Goal: Task Accomplishment & Management: Use online tool/utility

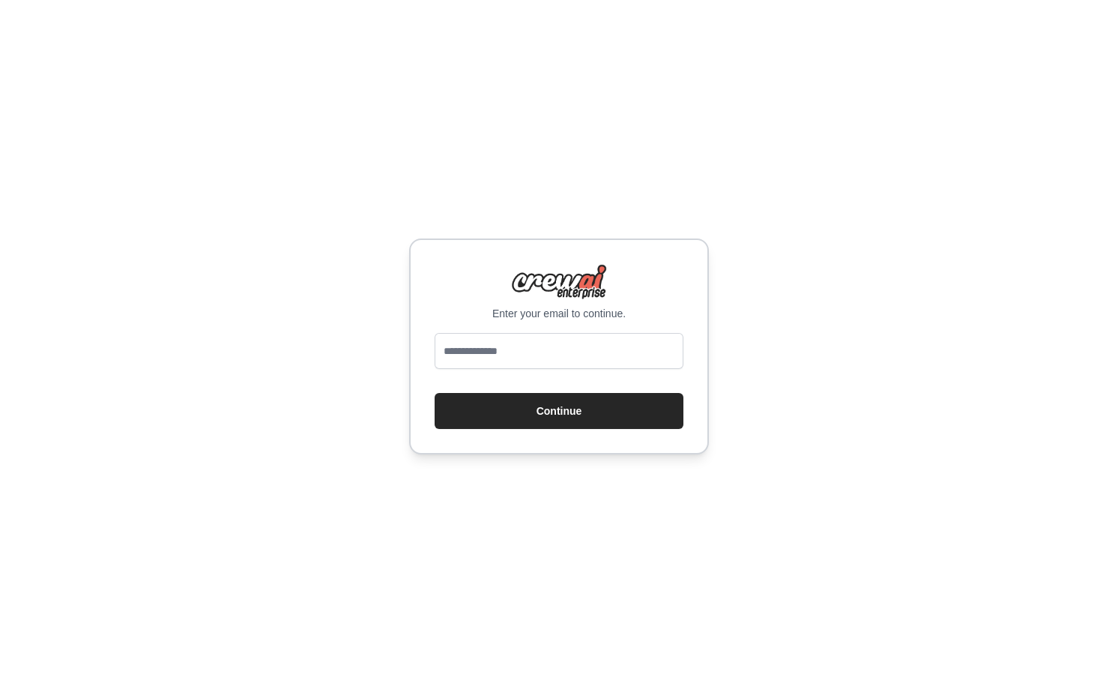
click at [973, 223] on div "Enter your email to continue. Continue" at bounding box center [559, 346] width 1118 height 693
click at [971, 216] on div "Enter your email to continue. Continue" at bounding box center [559, 346] width 1118 height 693
click at [395, 199] on div "Enter your email to continue. Continue" at bounding box center [559, 346] width 1118 height 693
click at [564, 361] on input "email" at bounding box center [559, 351] width 249 height 36
type input "**********"
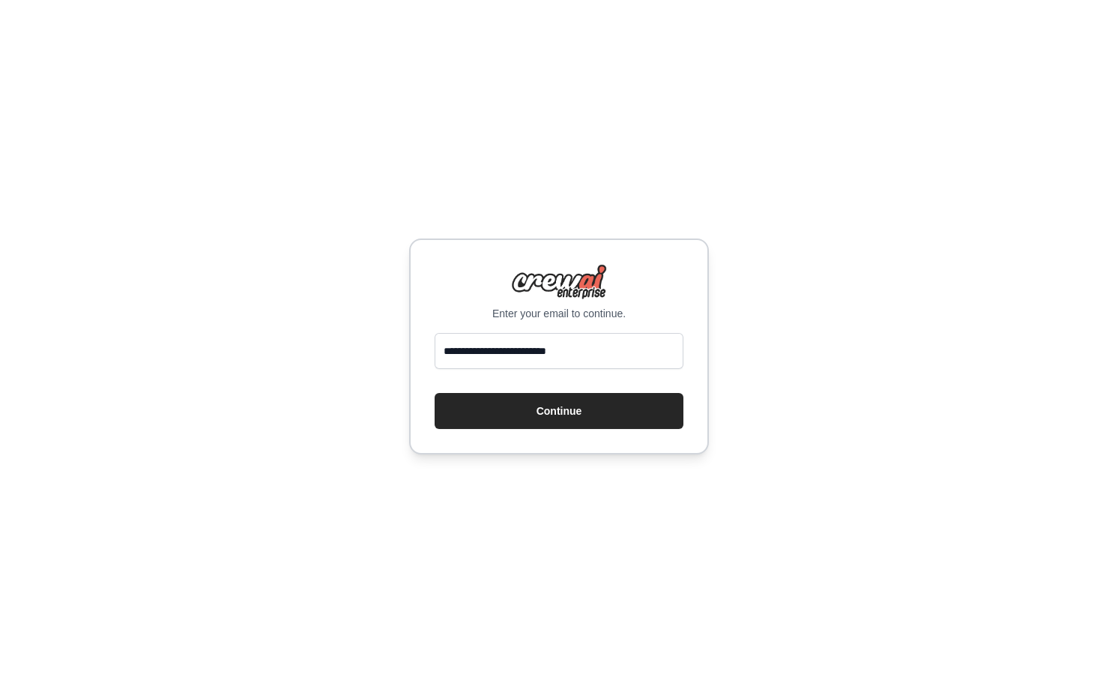
click at [376, 139] on div "**********" at bounding box center [559, 346] width 1118 height 693
click at [600, 355] on input "**********" at bounding box center [559, 351] width 249 height 36
click at [653, 423] on button "Continue" at bounding box center [559, 411] width 249 height 36
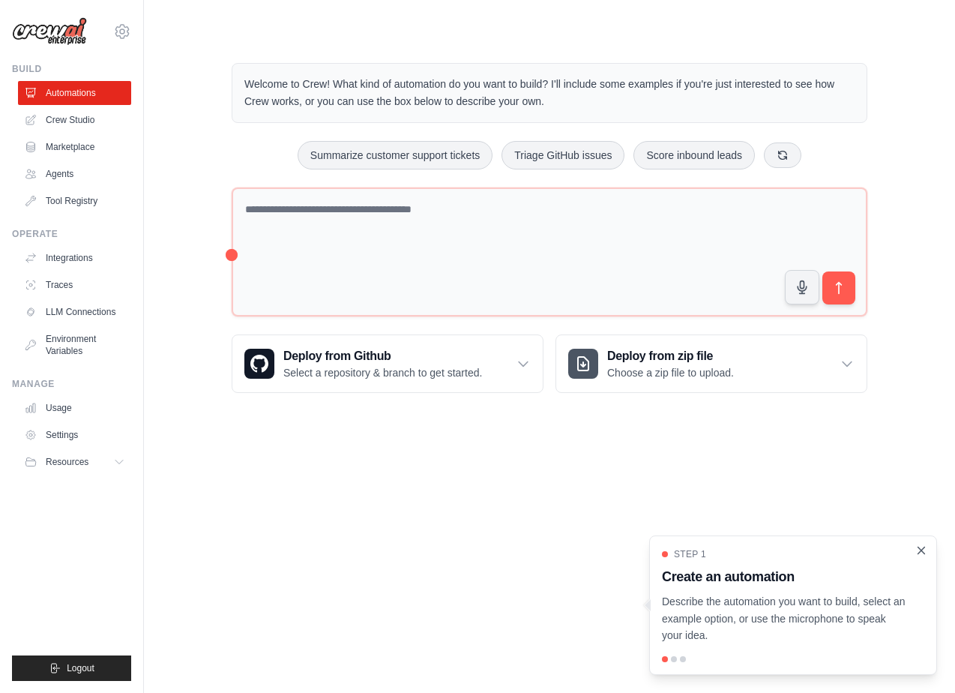
click at [925, 553] on icon "Close walkthrough" at bounding box center [920, 549] width 13 height 13
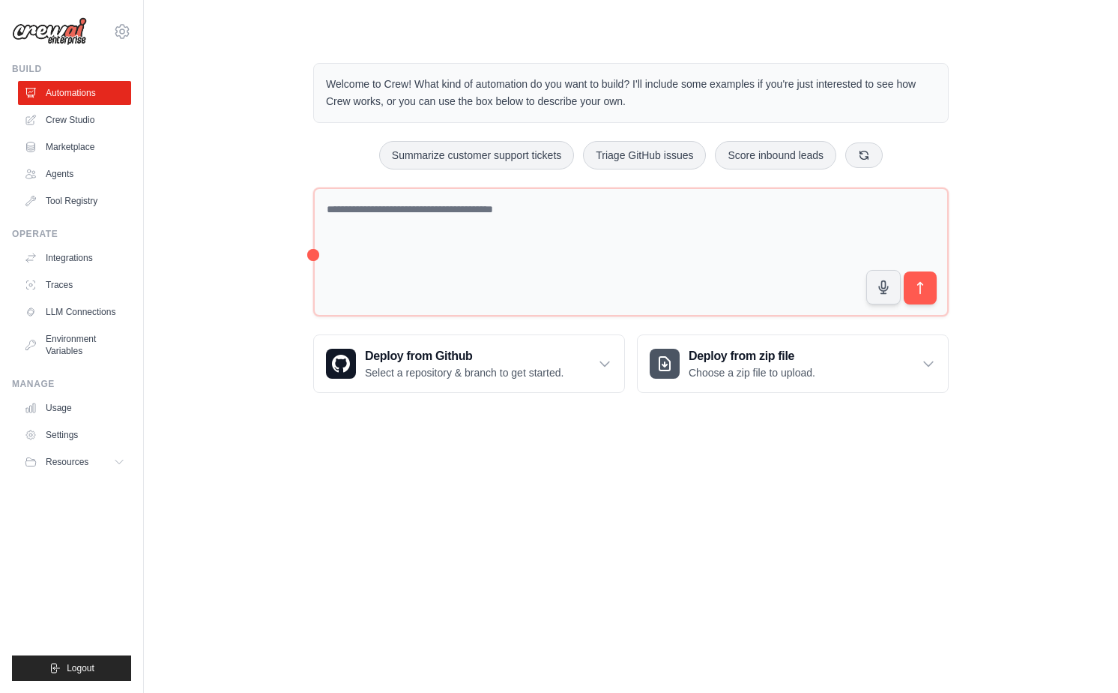
click at [244, 199] on div "Welcome to Crew! What kind of automation do you want to build? I'll include som…" at bounding box center [631, 228] width 926 height 378
click at [512, 438] on body "karolinazanardi@outlook.com Settings Build Automations Crew Studio" at bounding box center [559, 346] width 1118 height 693
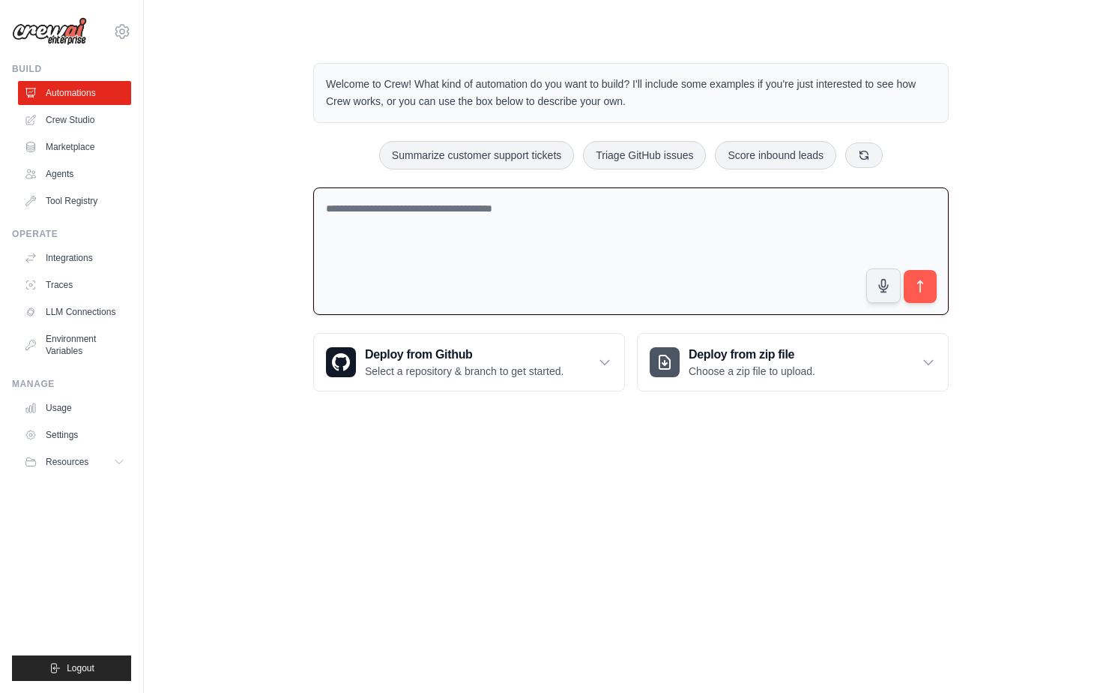
click at [315, 250] on textarea at bounding box center [631, 251] width 636 height 128
click at [687, 519] on body "karolinazanardi@outlook.com Settings Build Automations Crew Studio" at bounding box center [559, 346] width 1118 height 693
click at [175, 77] on div "Welcome to Crew! What kind of automation do you want to build? I'll include som…" at bounding box center [631, 227] width 926 height 376
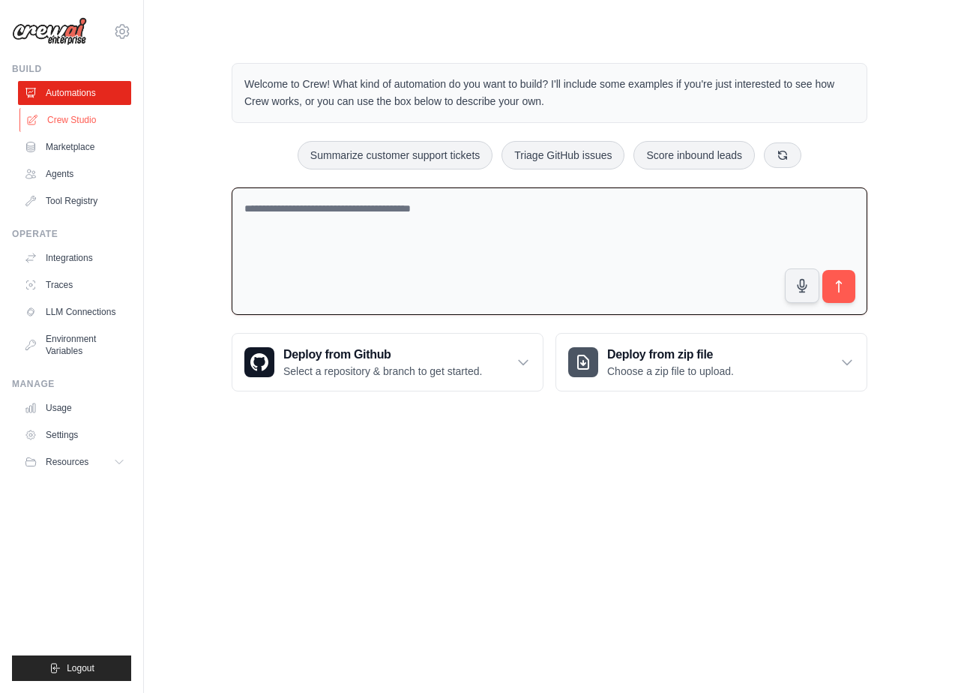
click at [87, 118] on link "Crew Studio" at bounding box center [75, 120] width 113 height 24
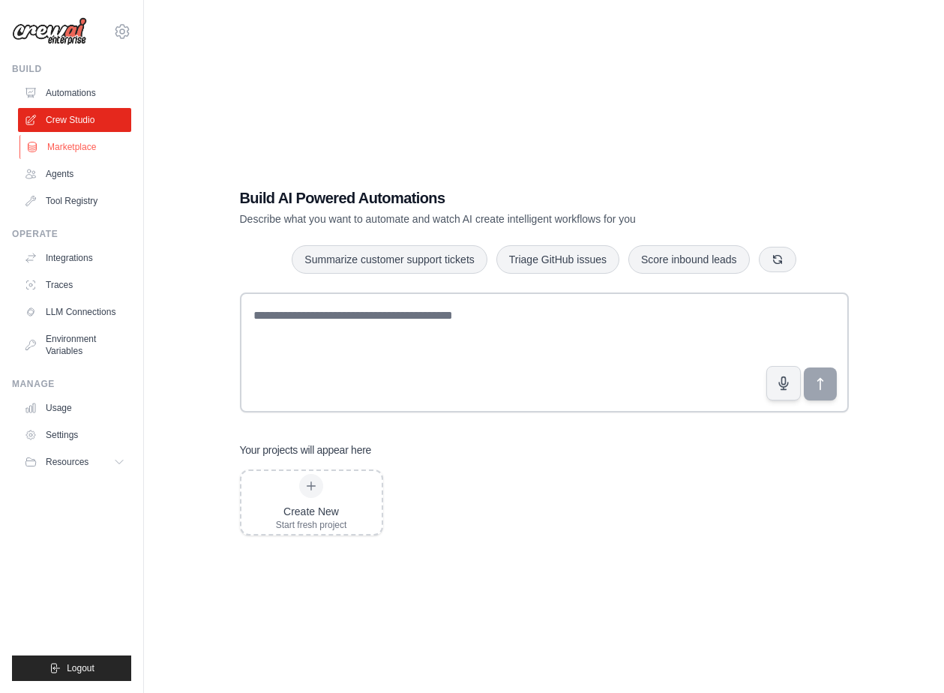
click at [84, 142] on link "Marketplace" at bounding box center [75, 147] width 113 height 24
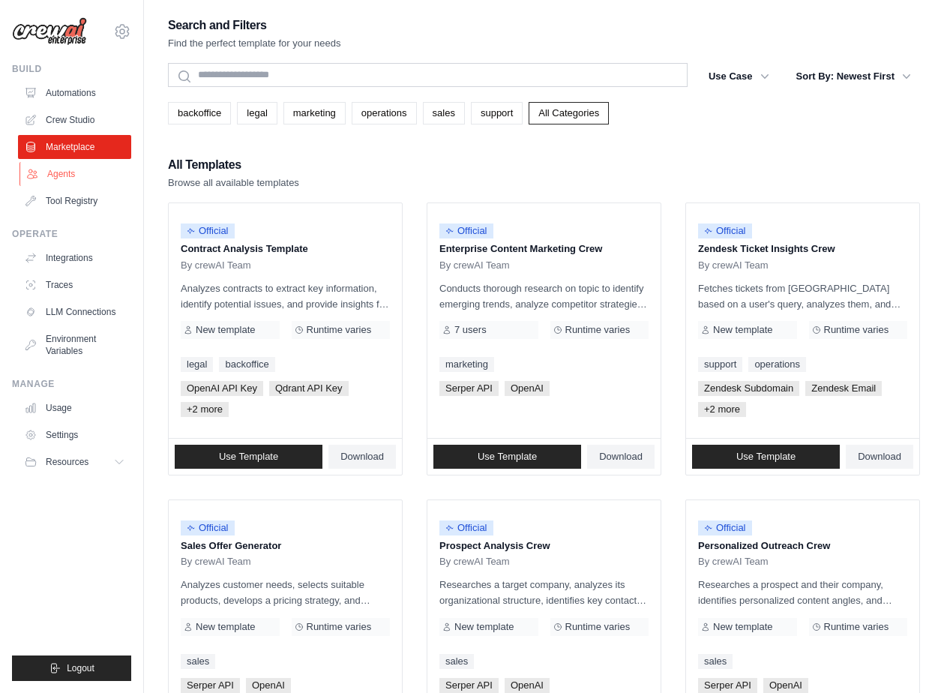
click at [50, 175] on link "Agents" at bounding box center [75, 174] width 113 height 24
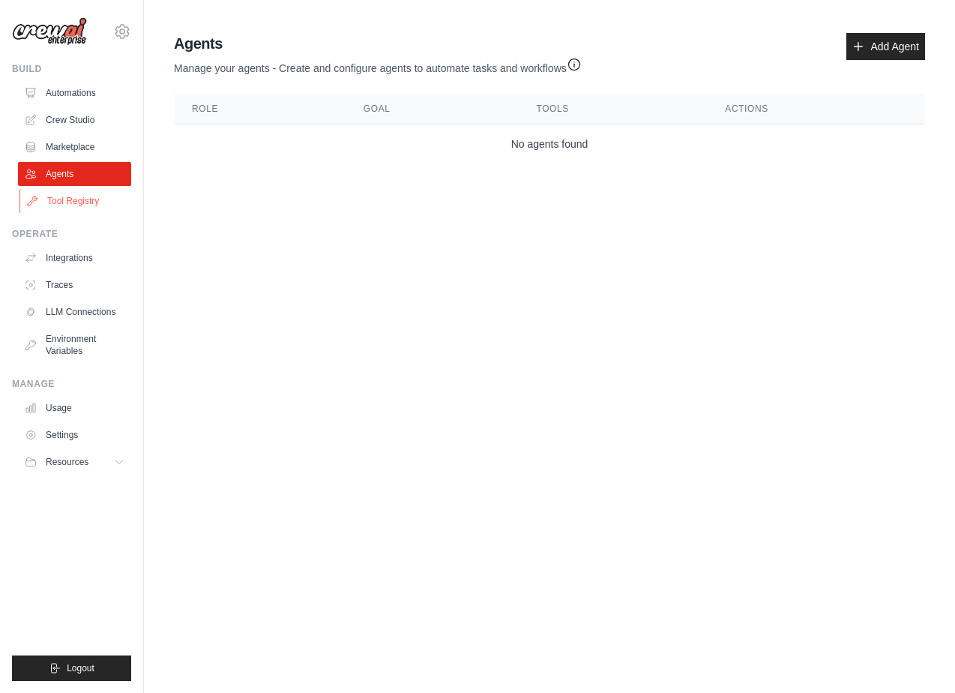
click at [112, 209] on link "Tool Registry" at bounding box center [75, 201] width 113 height 24
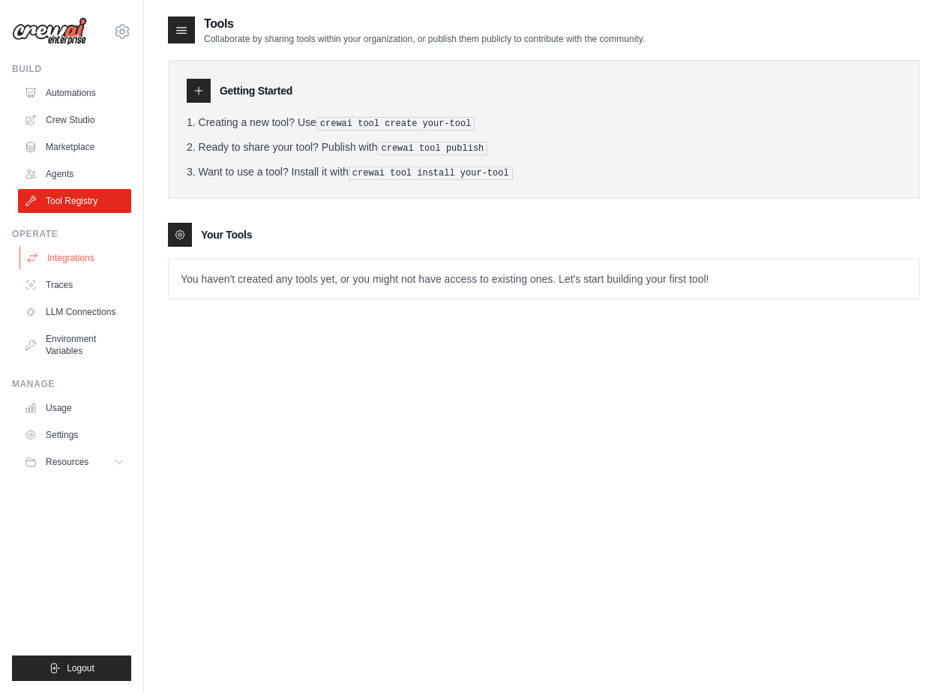
click at [102, 256] on link "Integrations" at bounding box center [75, 258] width 113 height 24
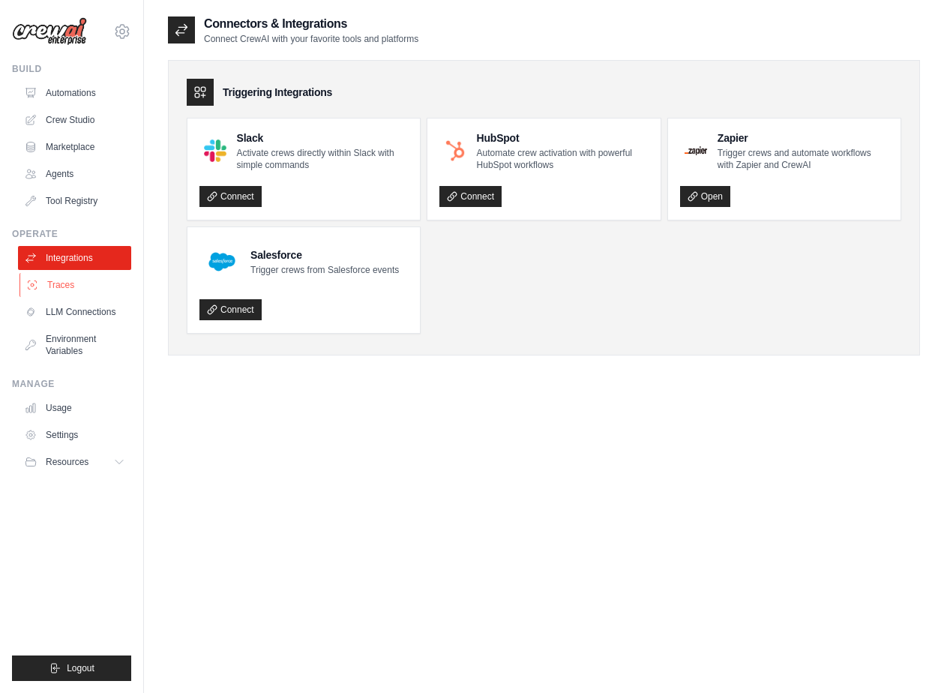
click at [67, 293] on link "Traces" at bounding box center [75, 285] width 113 height 24
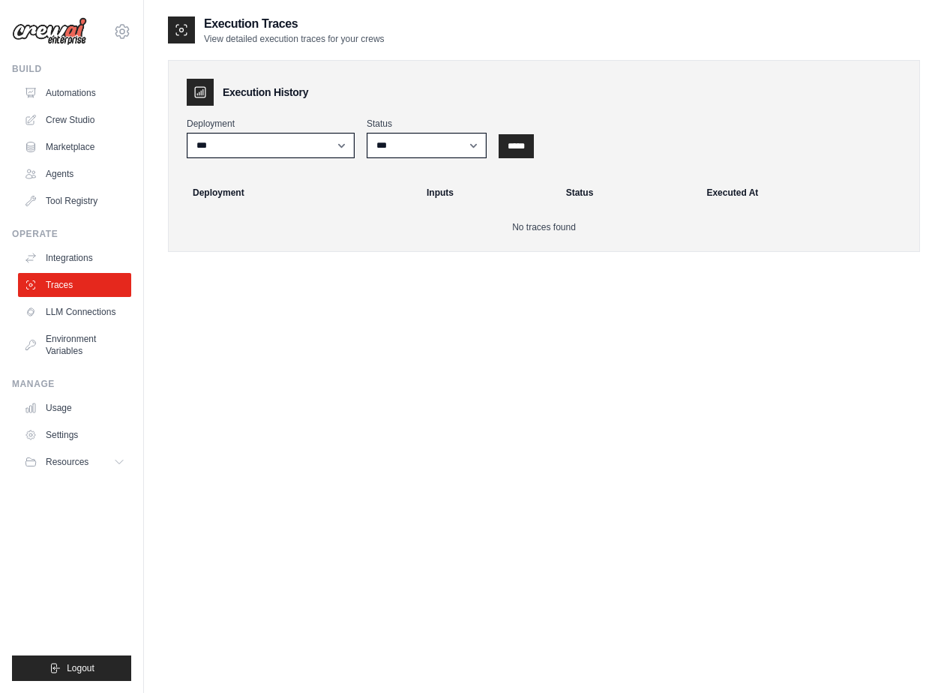
click at [112, 298] on ul "Integrations Traces LLM Connections Environment Variables" at bounding box center [74, 304] width 113 height 117
click at [106, 307] on link "LLM Connections" at bounding box center [75, 312] width 113 height 24
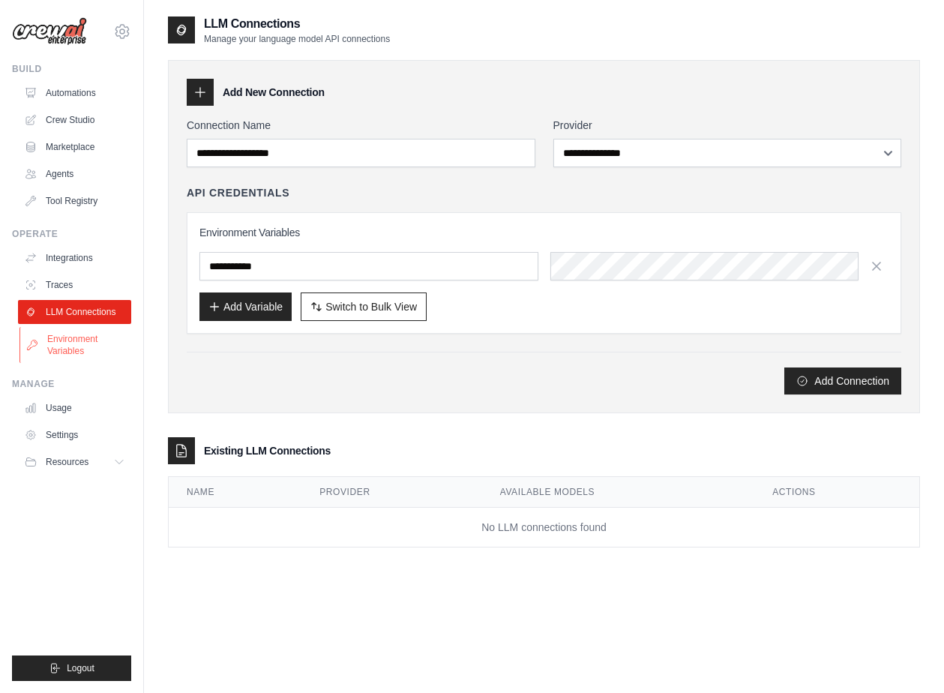
click at [85, 334] on link "Environment Variables" at bounding box center [75, 345] width 113 height 36
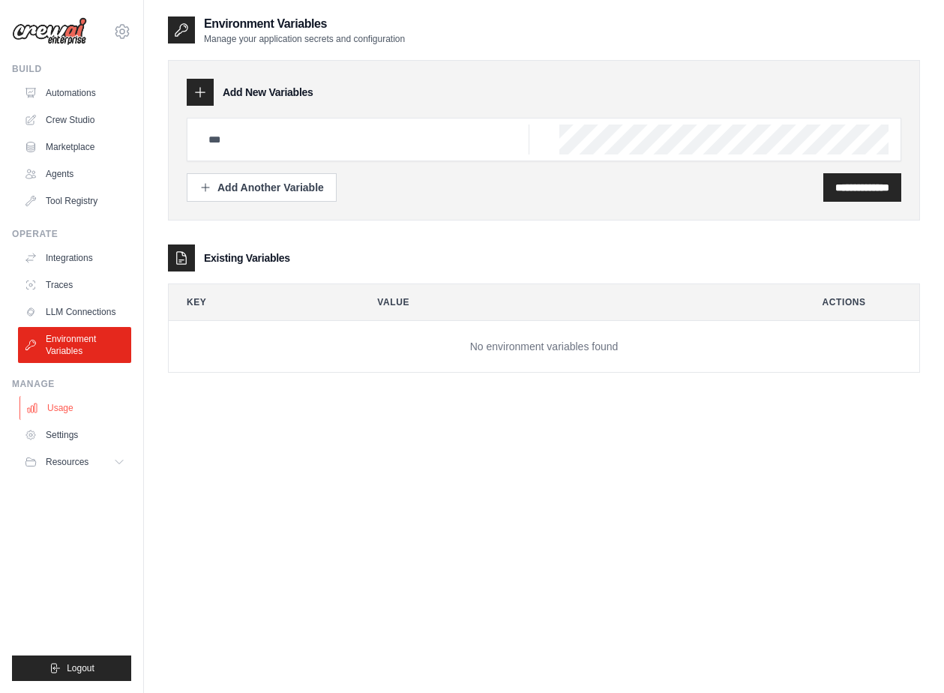
click at [115, 397] on link "Usage" at bounding box center [75, 408] width 113 height 24
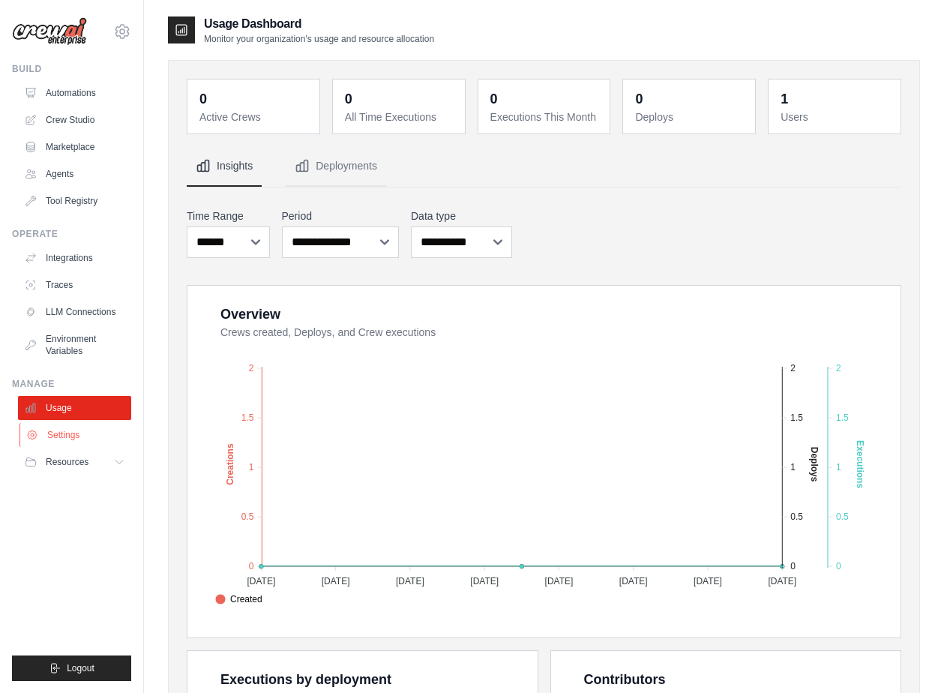
click at [100, 439] on link "Settings" at bounding box center [75, 435] width 113 height 24
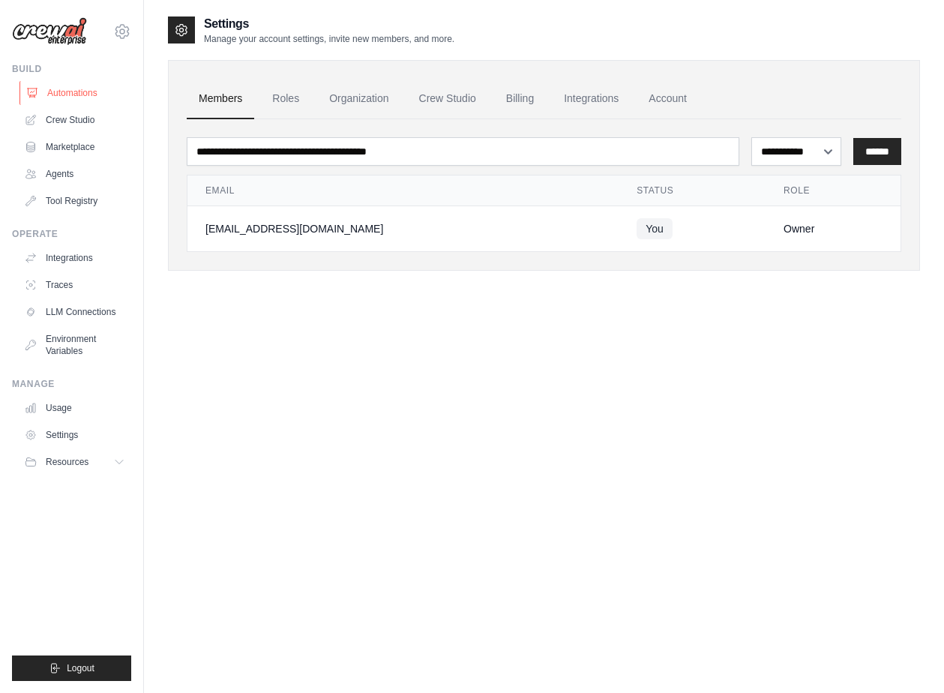
click at [83, 100] on link "Automations" at bounding box center [75, 93] width 113 height 24
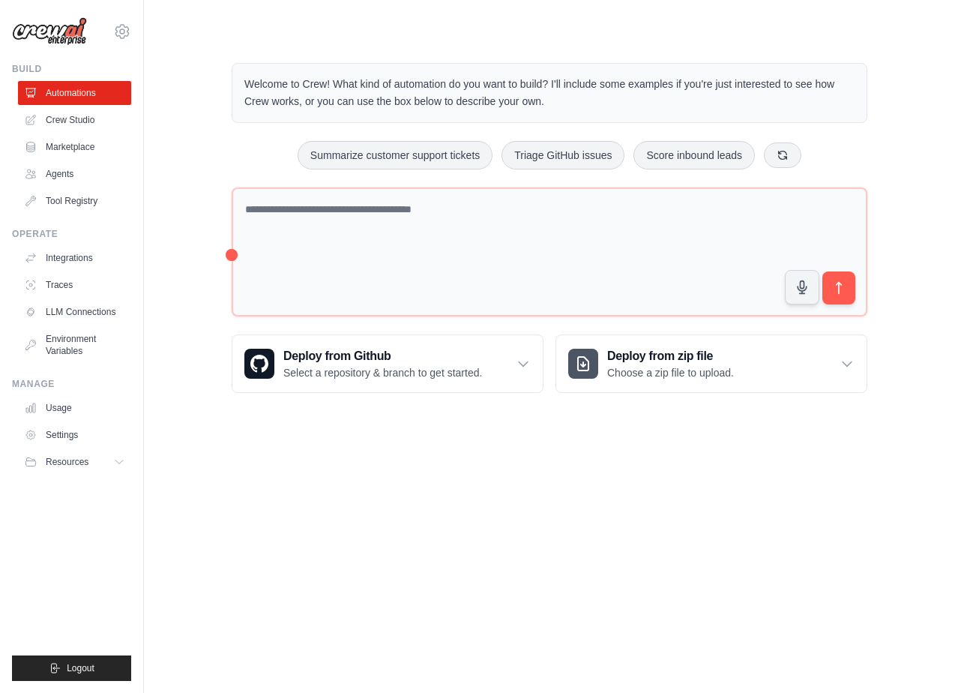
click at [202, 157] on div "Welcome to Crew! What kind of automation do you want to build? I'll include som…" at bounding box center [549, 228] width 763 height 378
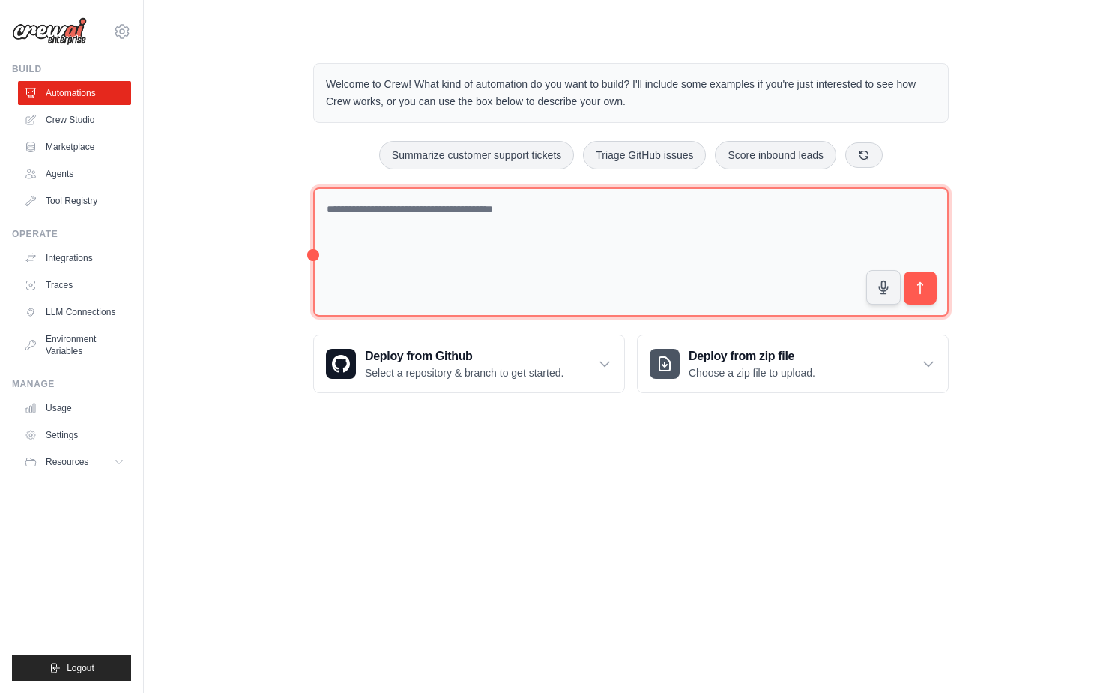
click at [538, 222] on textarea at bounding box center [631, 252] width 636 height 130
